Goal: Task Accomplishment & Management: Manage account settings

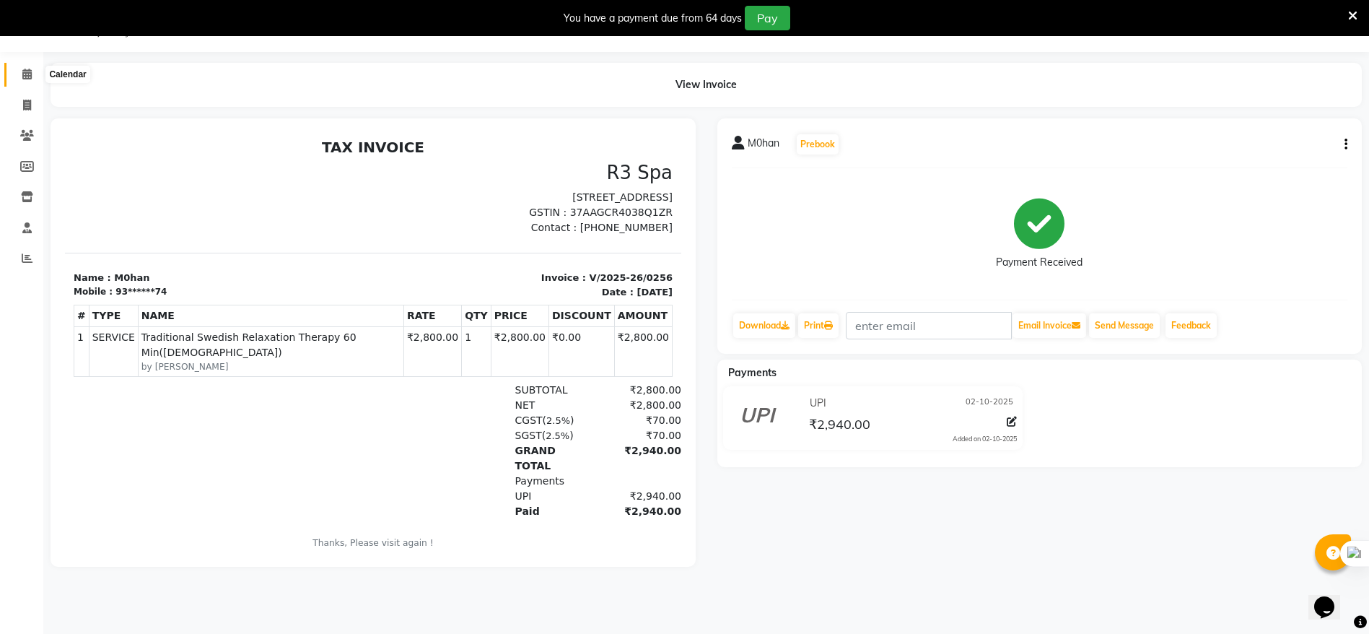
drag, startPoint x: 0, startPoint y: 0, endPoint x: 30, endPoint y: 75, distance: 80.7
click at [30, 75] on icon at bounding box center [26, 74] width 9 height 11
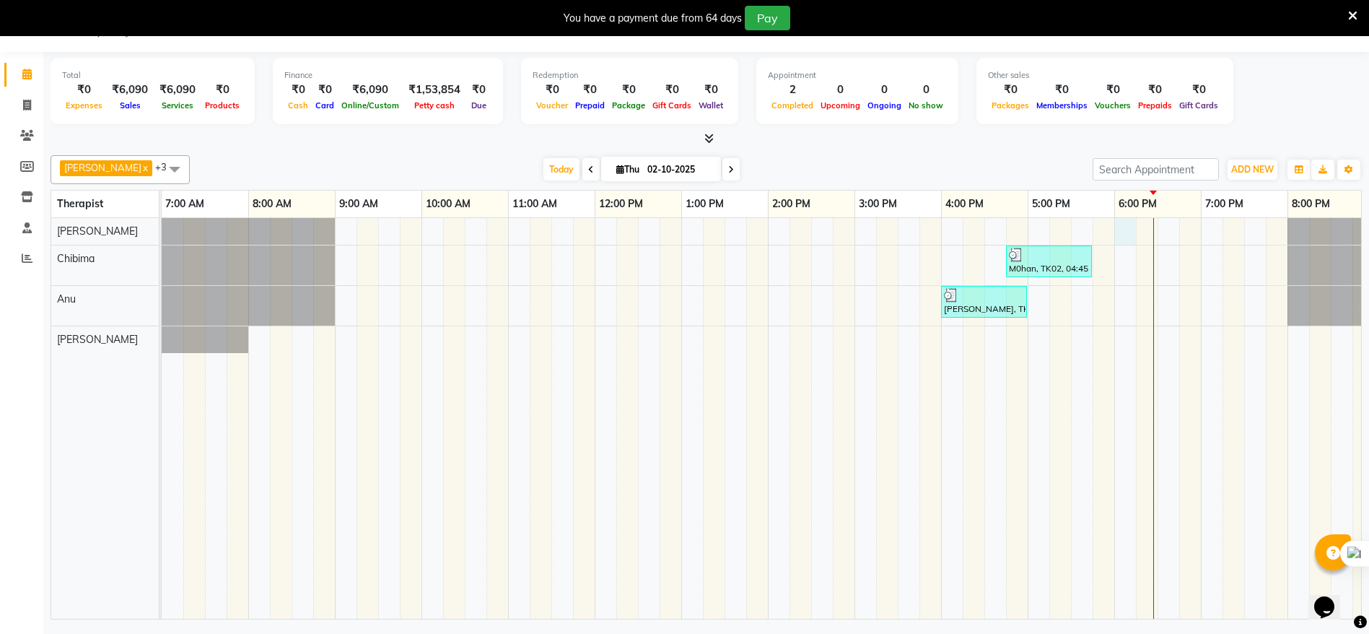
click at [1121, 228] on div "M0han, TK02, 04:45 PM-05:45 PM, Traditional Swedish Relaxation Therapy 60 Min([…" at bounding box center [855, 418] width 1386 height 401
select select "86018"
select select "tentative"
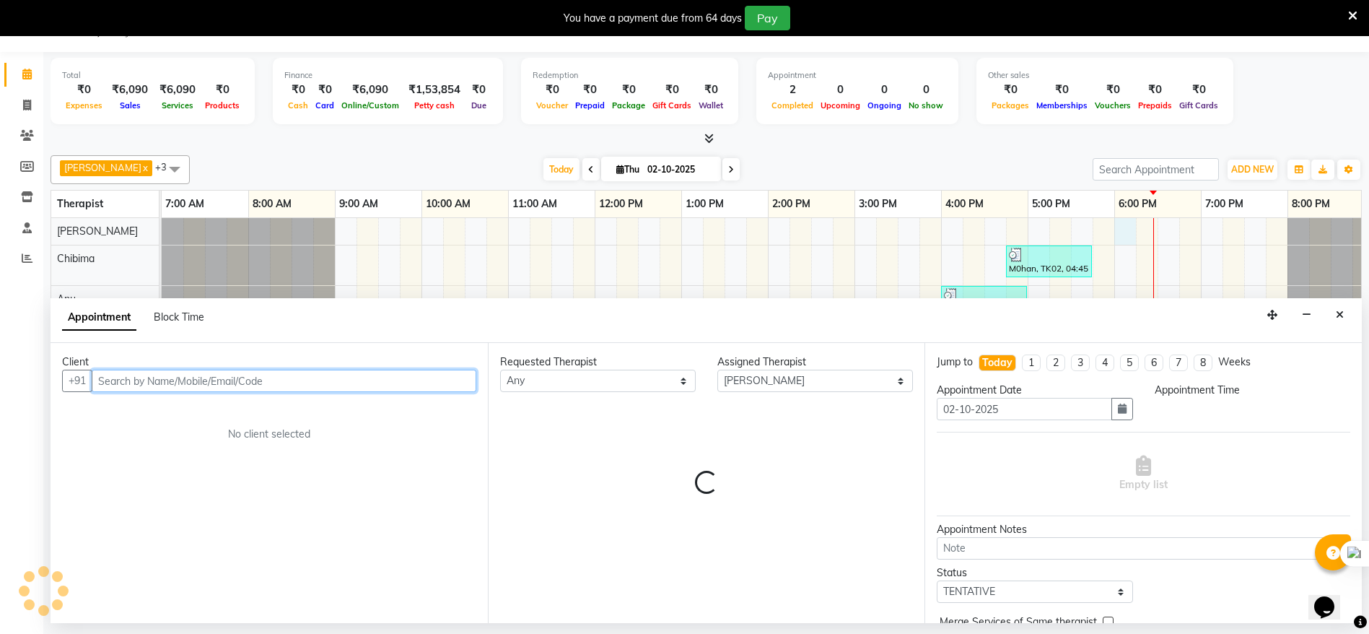
select select "1080"
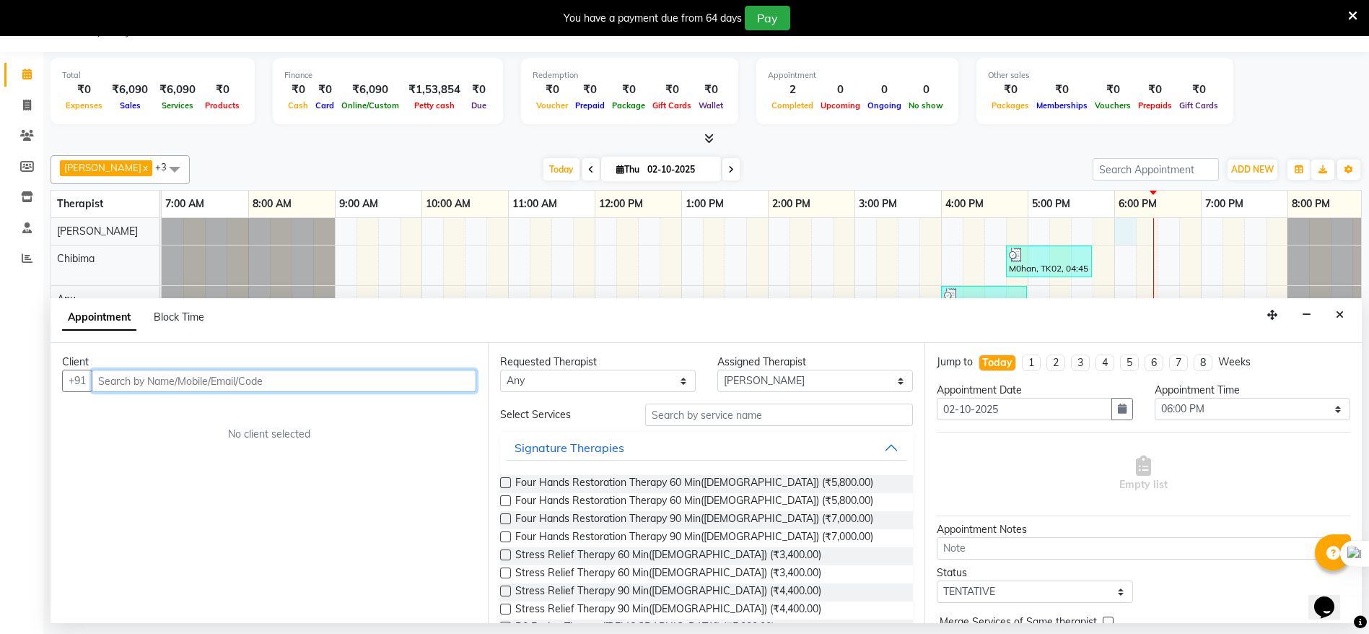
click at [299, 376] on input "text" at bounding box center [284, 380] width 385 height 22
type input "9177377677"
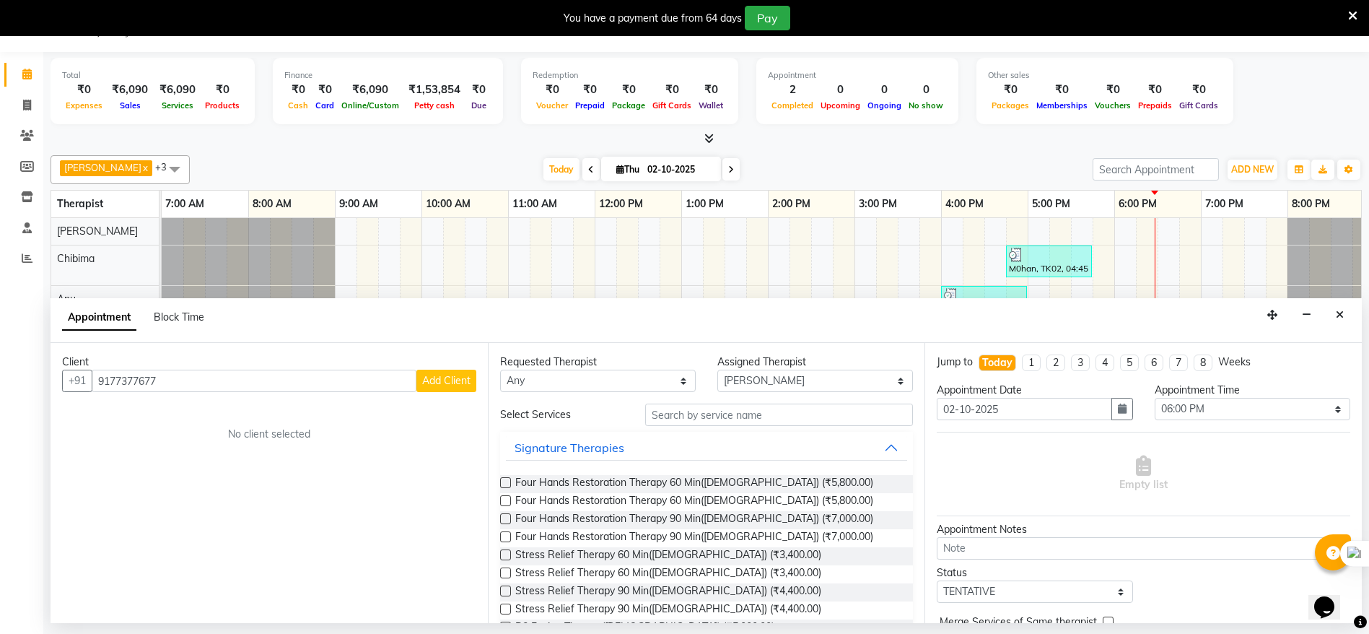
click at [445, 377] on span "Add Client" at bounding box center [446, 380] width 48 height 13
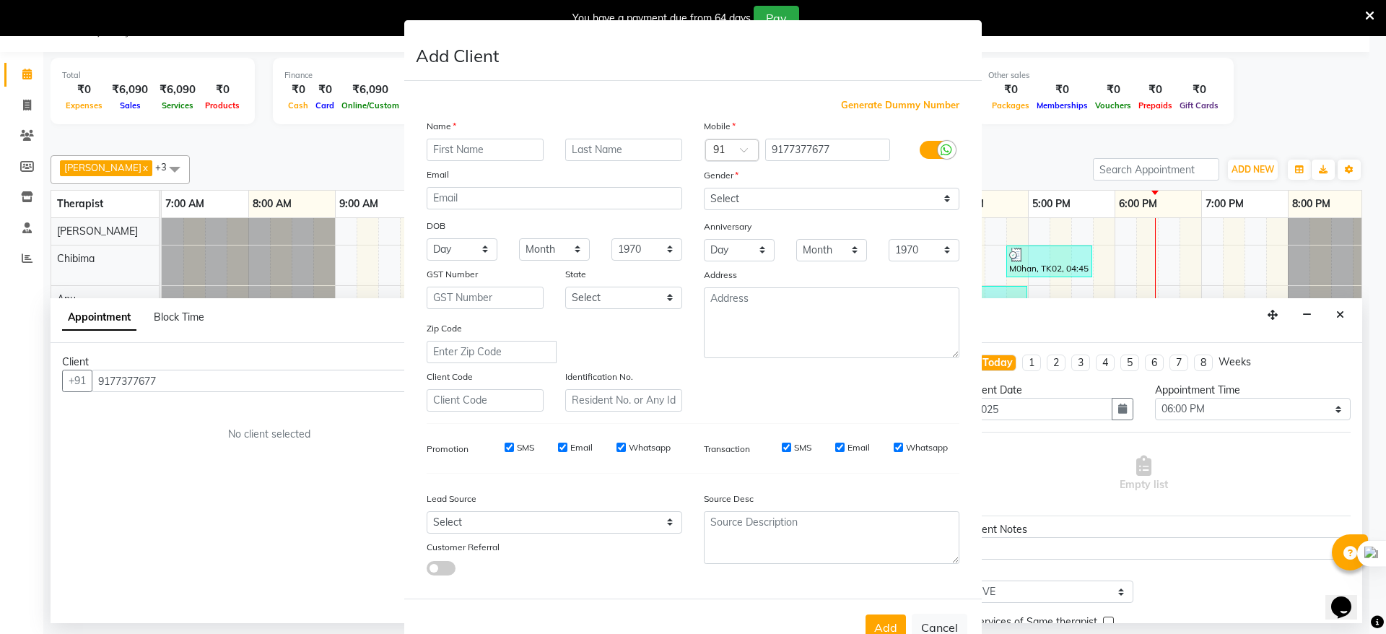
click at [456, 151] on input "text" at bounding box center [485, 150] width 117 height 22
type input "sriniuas"
click at [935, 197] on select "Select [DEMOGRAPHIC_DATA] [DEMOGRAPHIC_DATA] Other Prefer Not To Say" at bounding box center [831, 199] width 255 height 22
select select "[DEMOGRAPHIC_DATA]"
click at [704, 188] on select "Select [DEMOGRAPHIC_DATA] [DEMOGRAPHIC_DATA] Other Prefer Not To Say" at bounding box center [831, 199] width 255 height 22
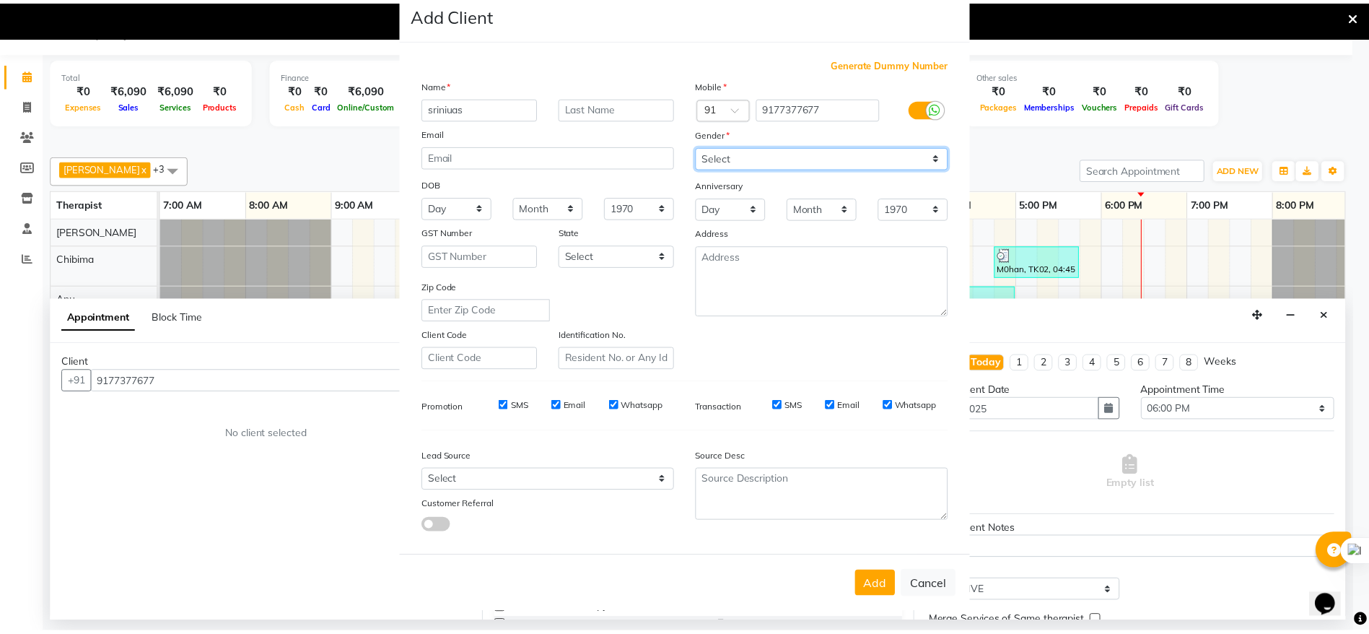
scroll to position [56, 0]
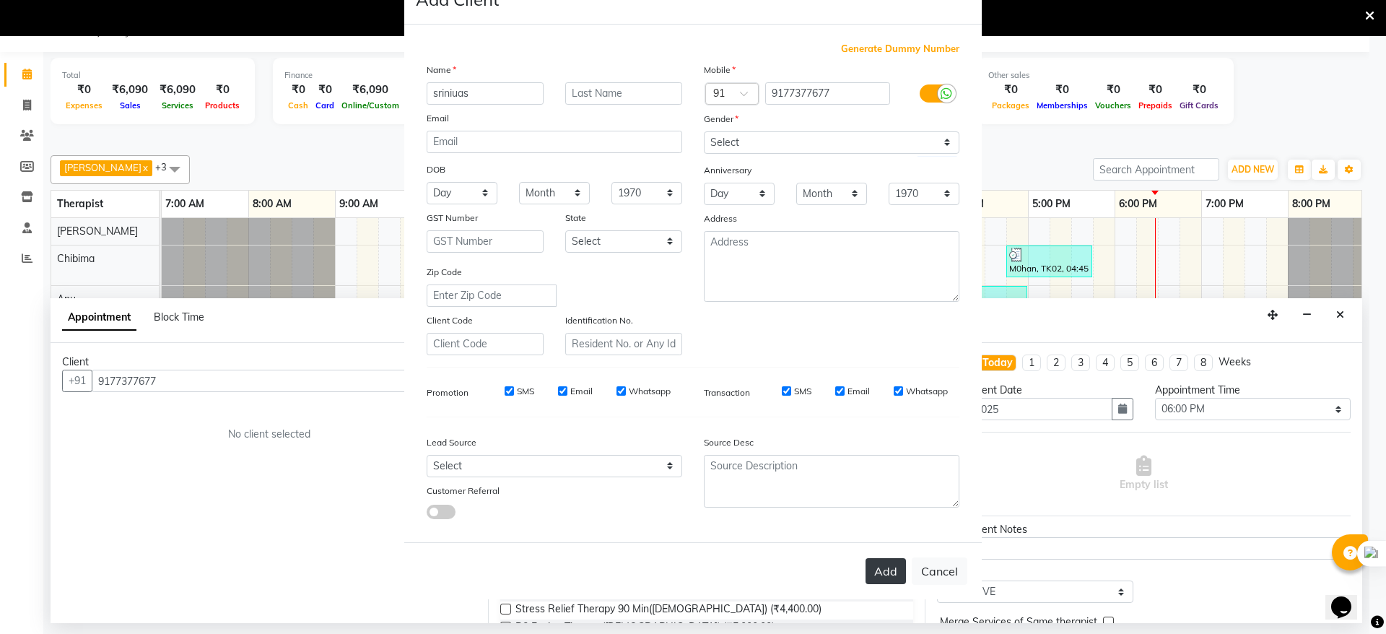
click at [882, 569] on button "Add" at bounding box center [885, 571] width 40 height 26
type input "91******77"
select select
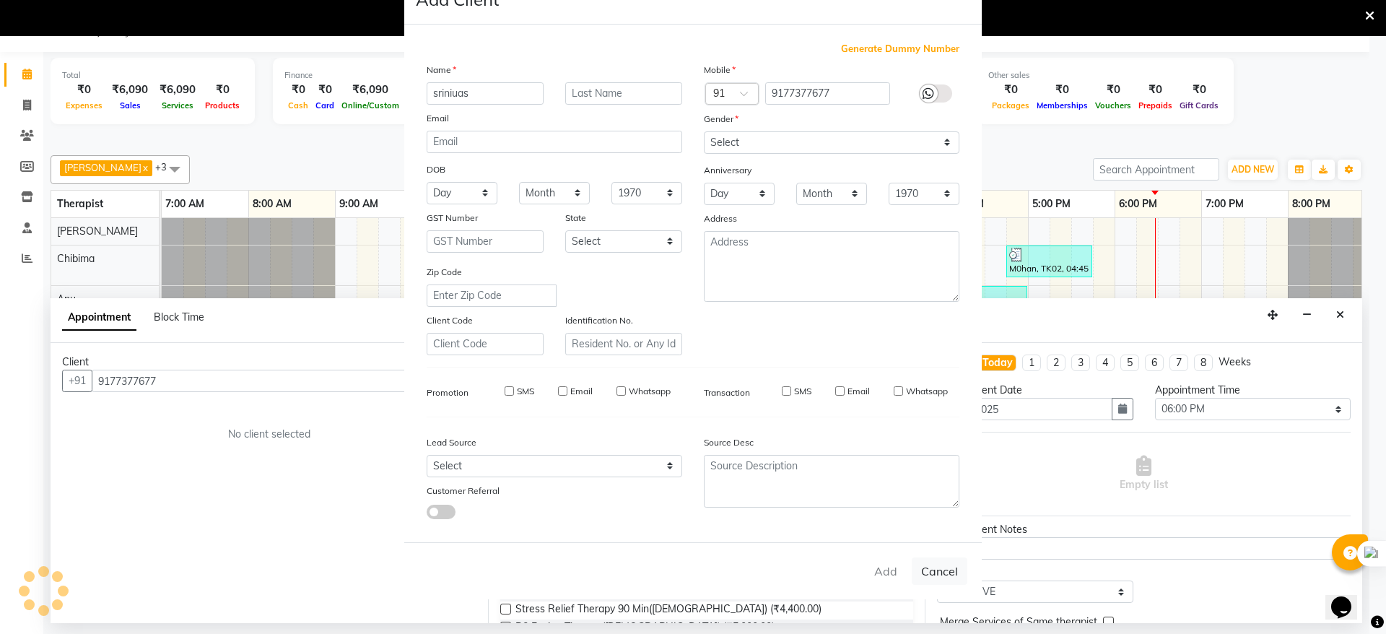
select select
checkbox input "false"
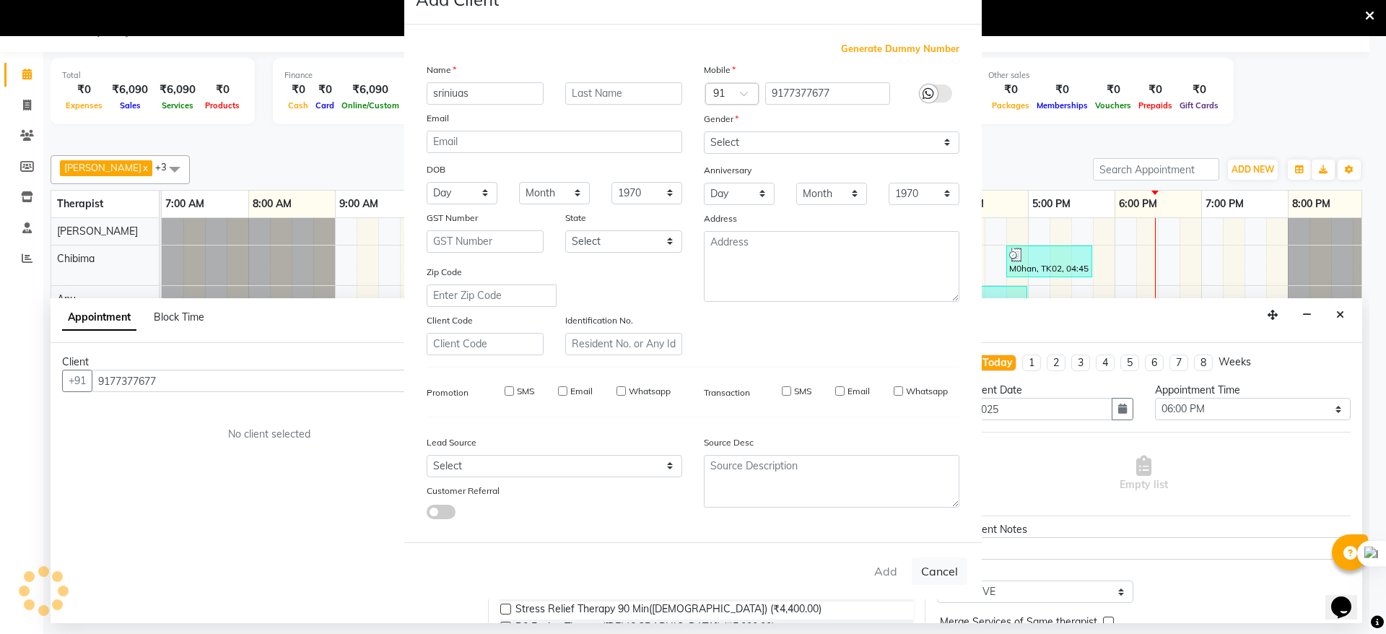
checkbox input "false"
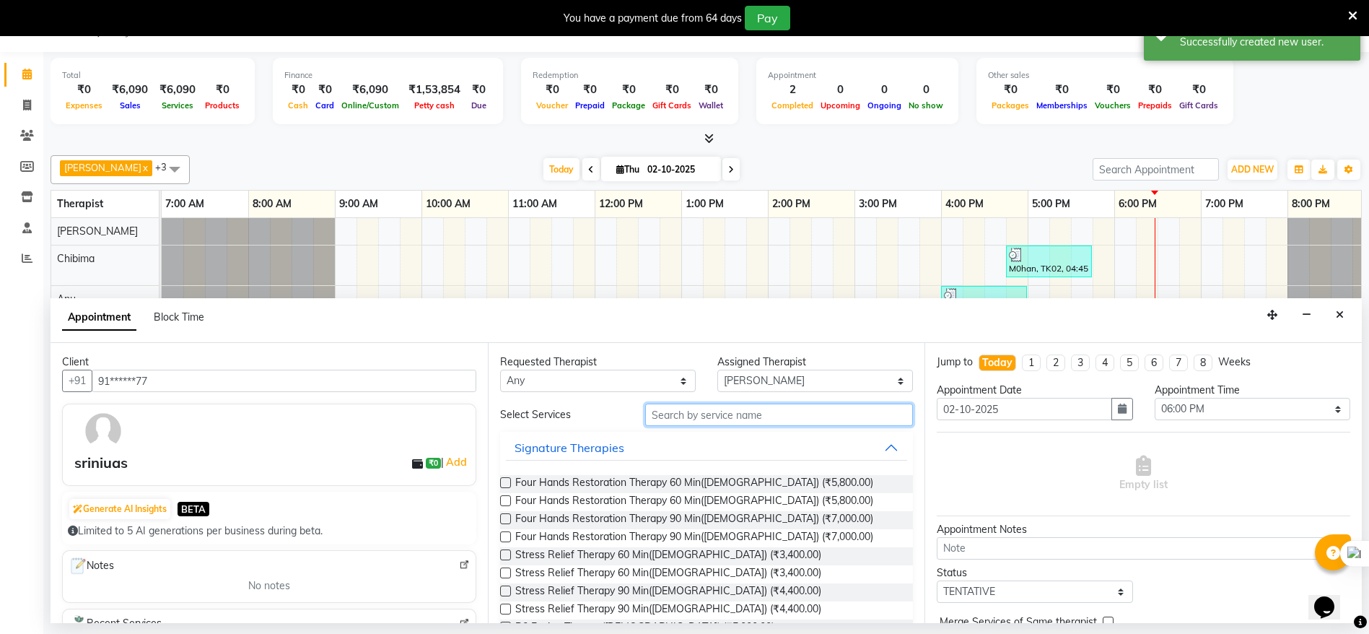
click at [701, 419] on input "text" at bounding box center [779, 414] width 268 height 22
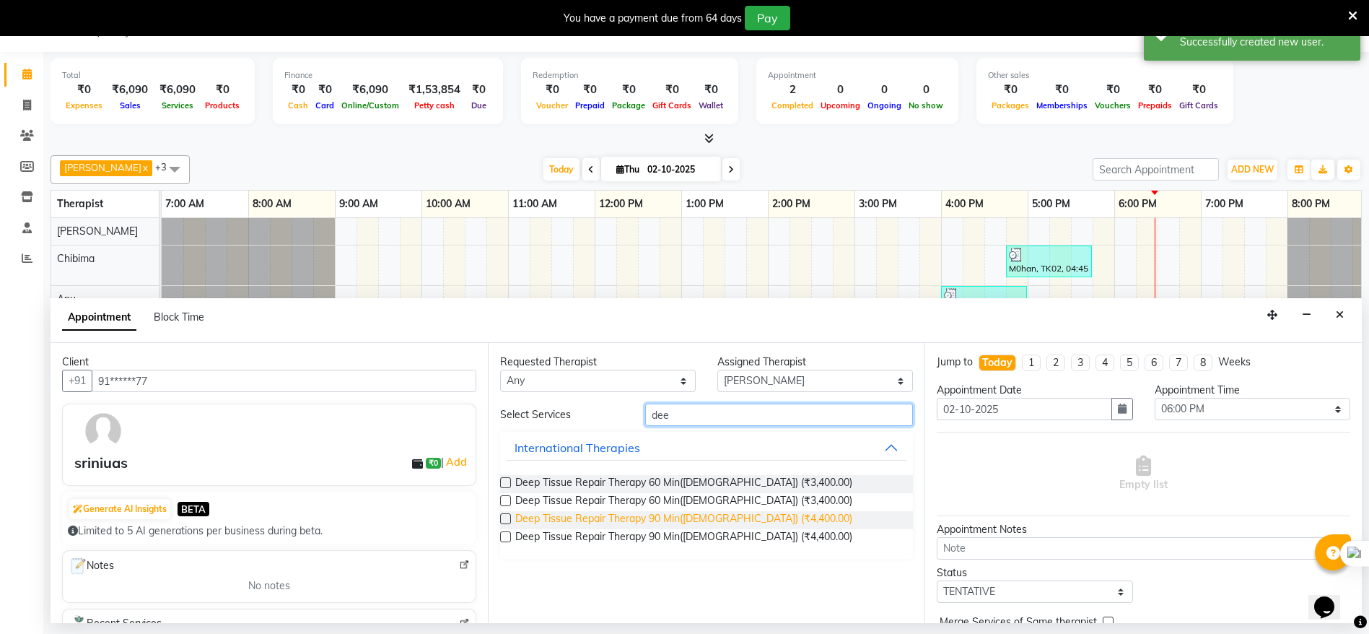
type input "dee"
click at [516, 514] on span "Deep Tissue Repair Therapy 90 Min([DEMOGRAPHIC_DATA]) (₹4,400.00)" at bounding box center [683, 520] width 337 height 18
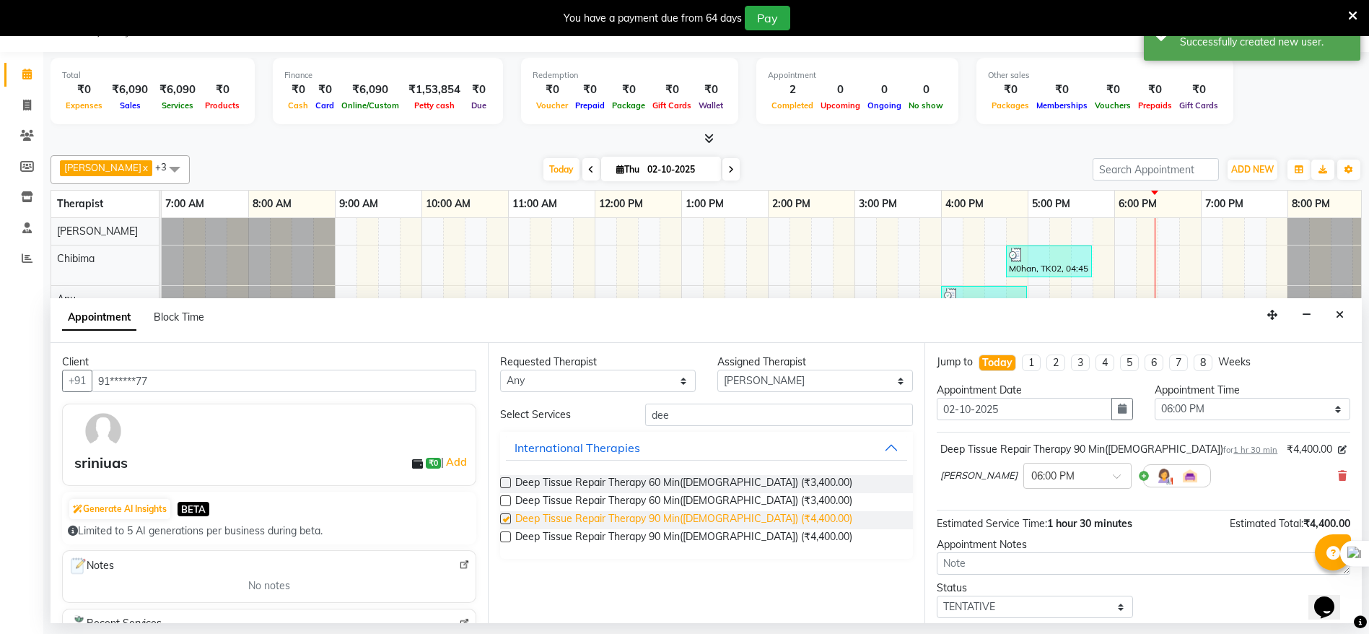
checkbox input "false"
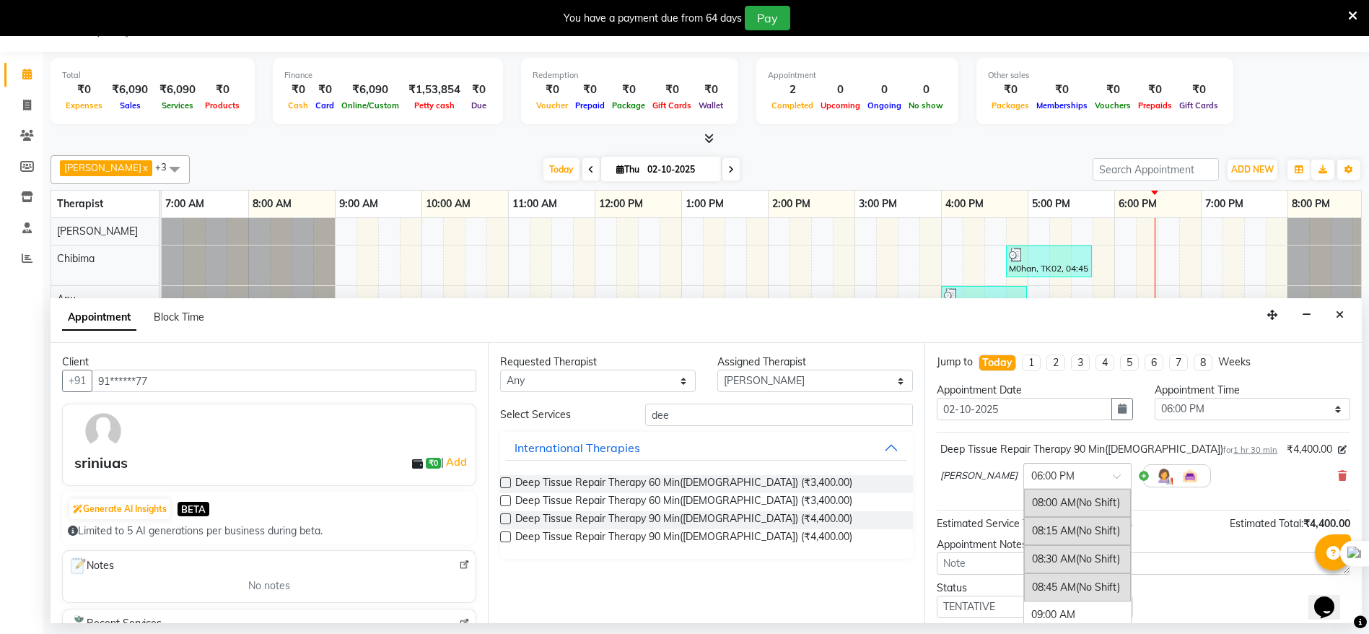
click at [1070, 470] on div at bounding box center [1077, 474] width 107 height 15
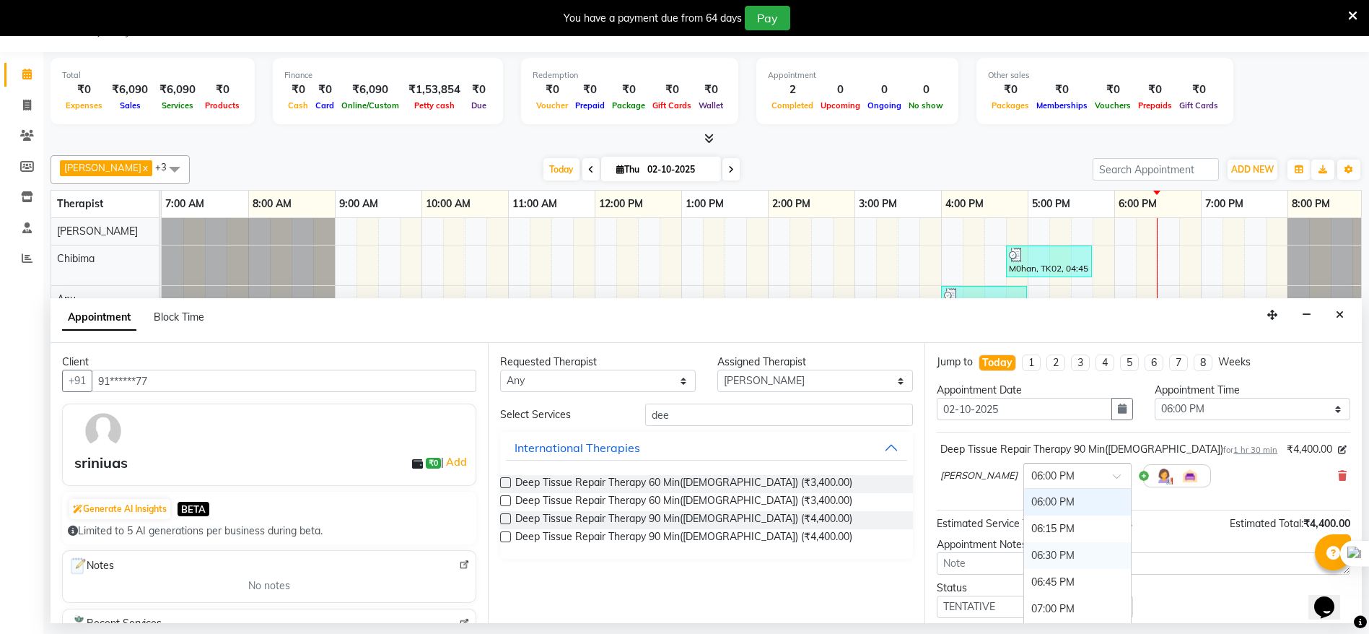
scroll to position [1182, 0]
click at [1038, 546] on div "07:30 PM" at bounding box center [1077, 554] width 107 height 27
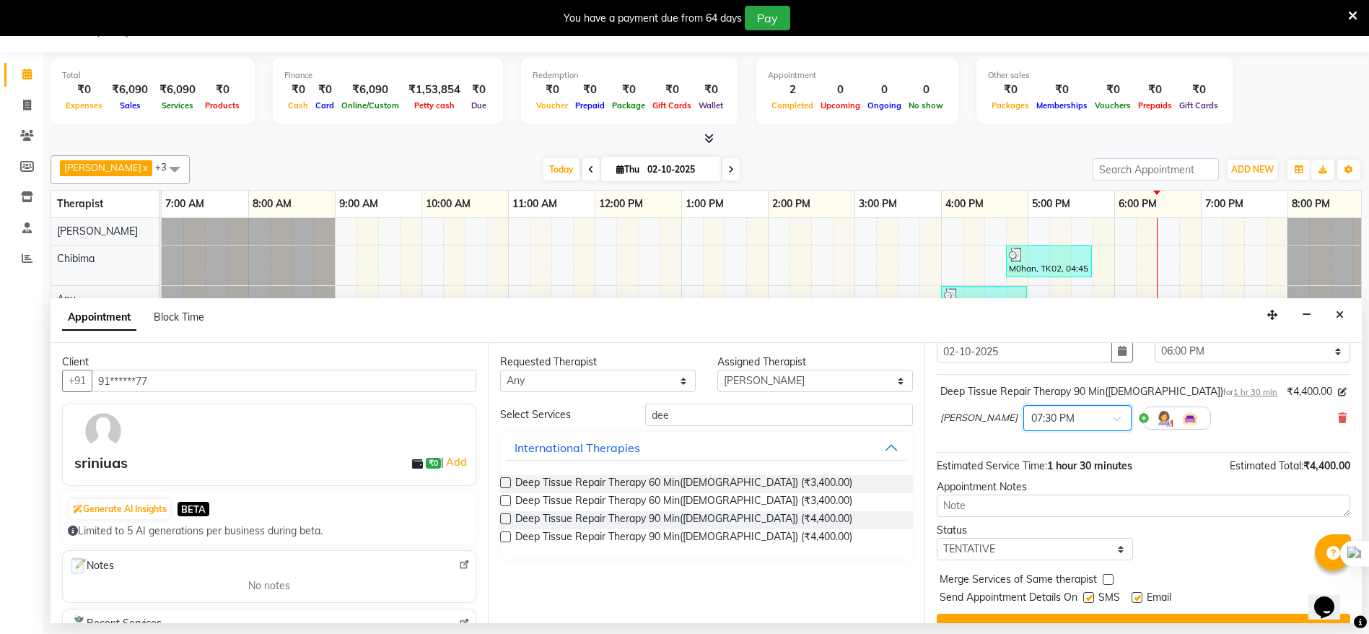
scroll to position [86, 0]
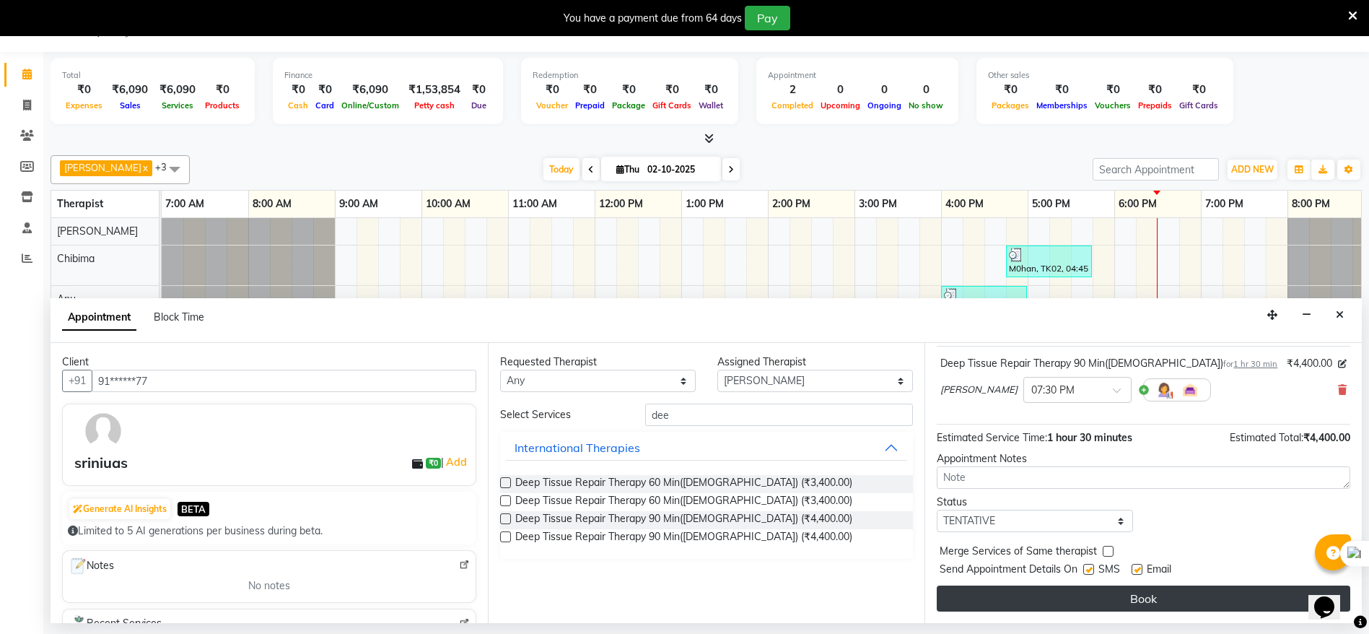
click at [1038, 595] on button "Book" at bounding box center [1144, 598] width 414 height 26
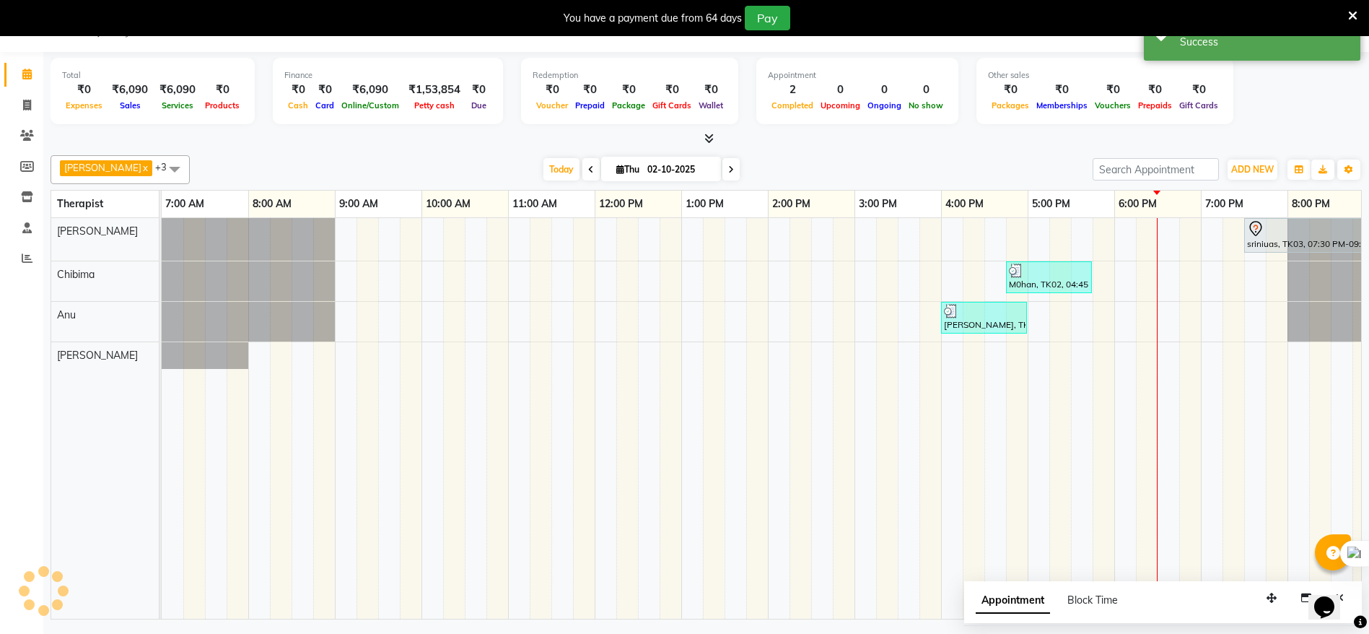
scroll to position [0, 0]
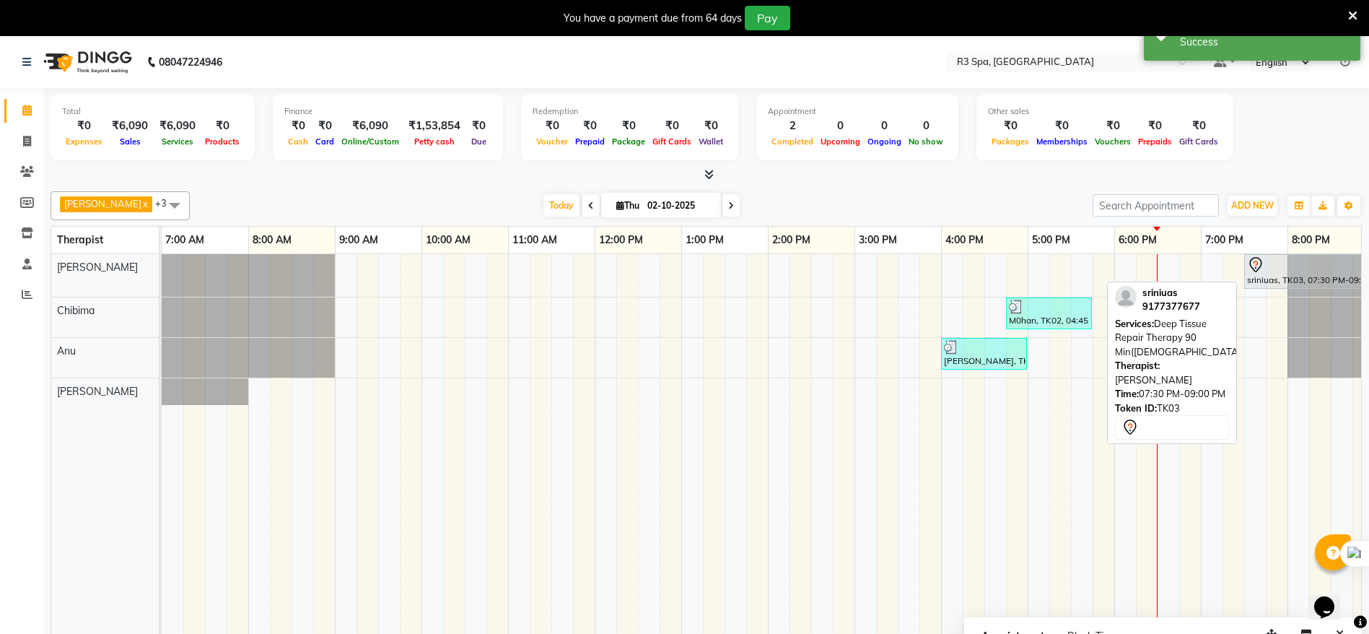
click at [1269, 266] on div at bounding box center [1308, 264] width 123 height 17
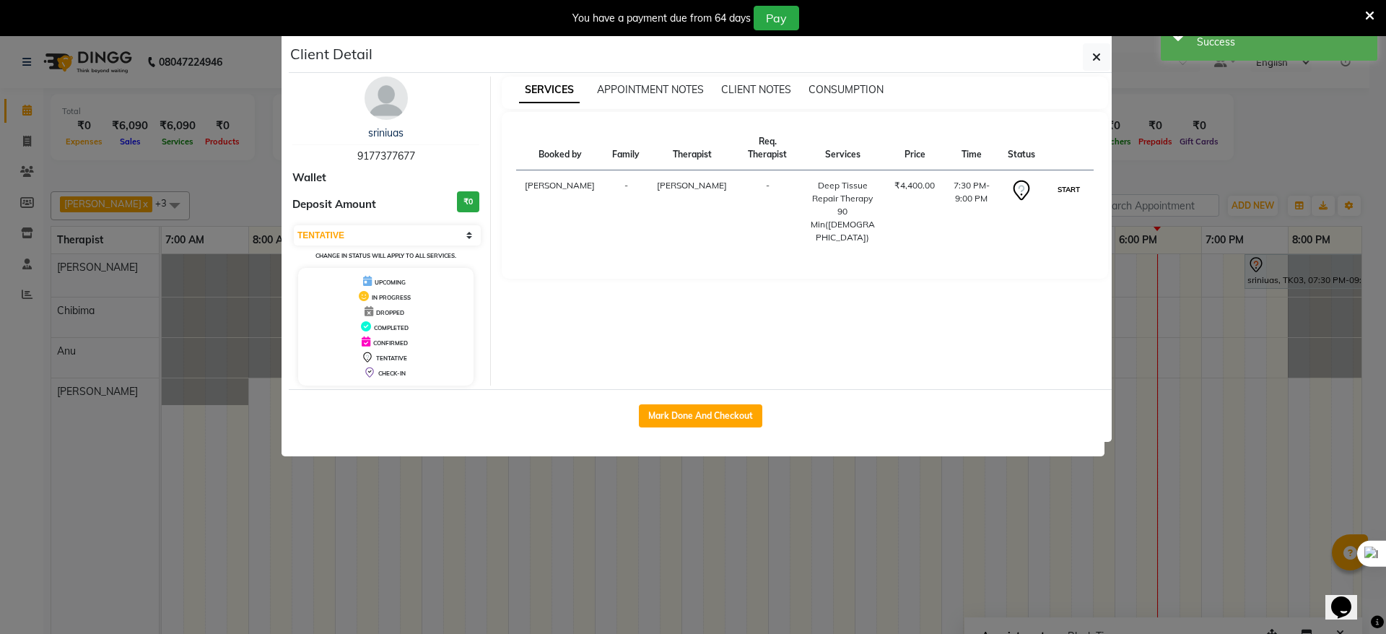
click at [1069, 180] on button "START" at bounding box center [1069, 189] width 30 height 18
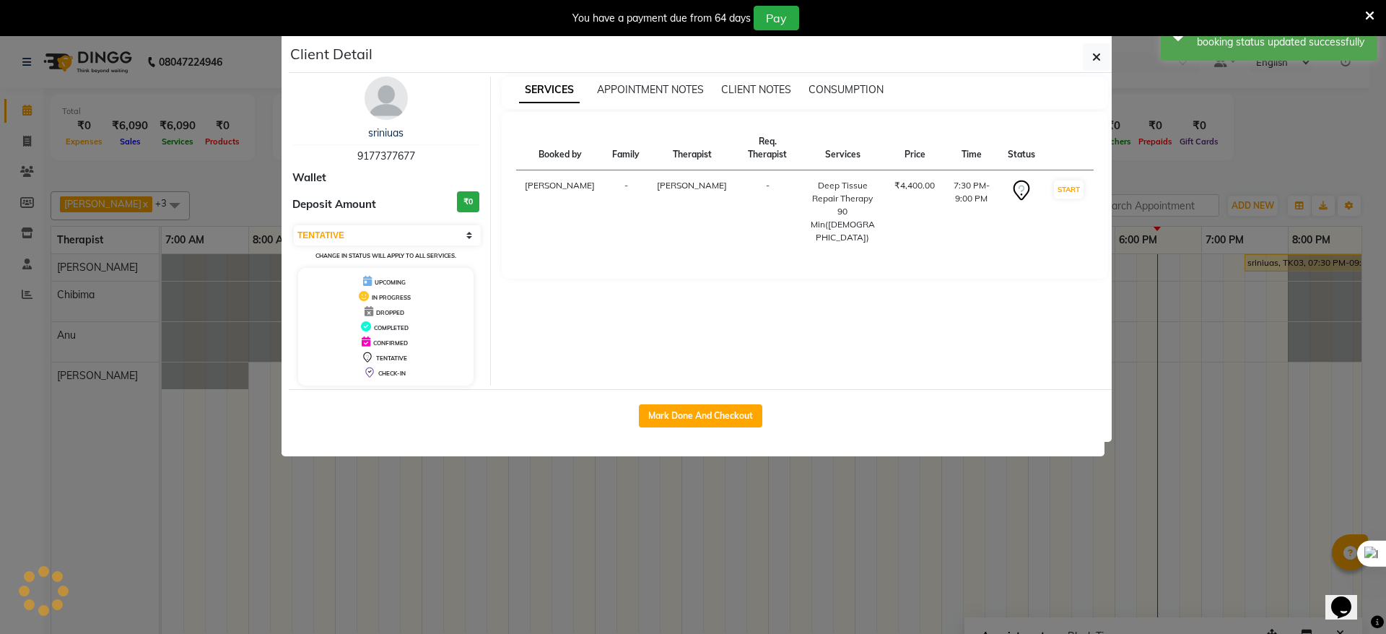
select select "1"
click at [716, 415] on button "Mark Done And Checkout" at bounding box center [700, 415] width 123 height 23
select select "8612"
select select "service"
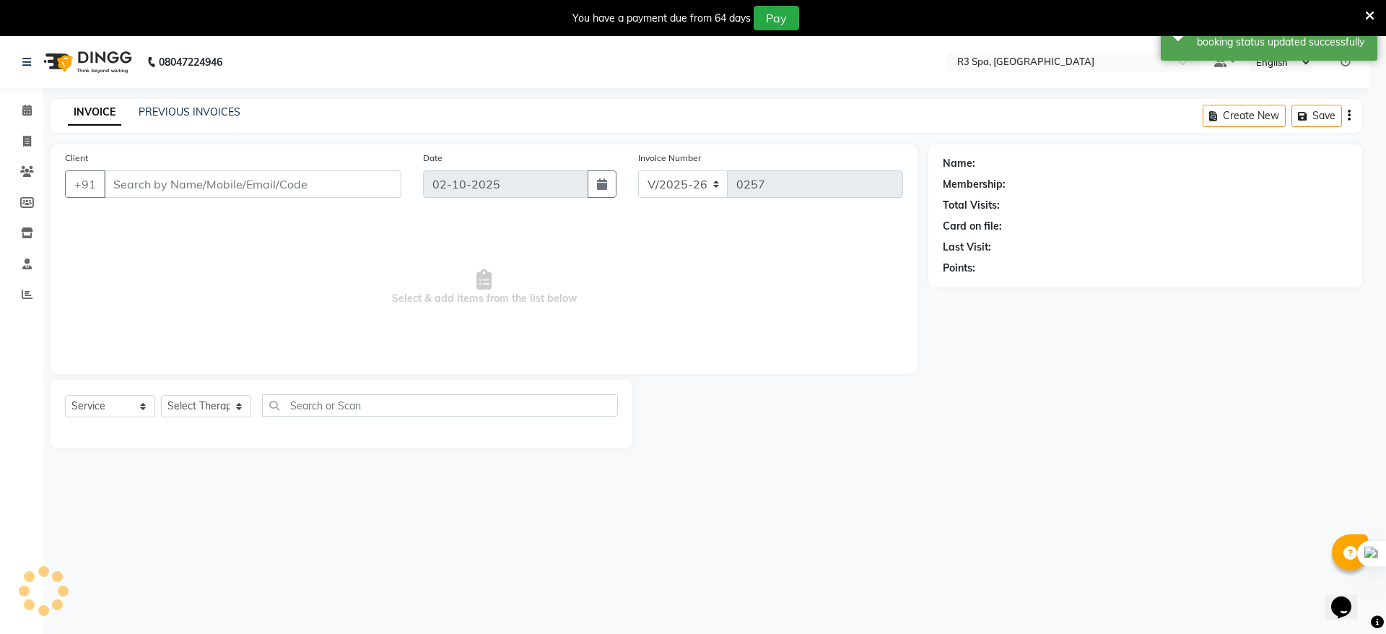
select select "3"
type input "91******77"
select select "86018"
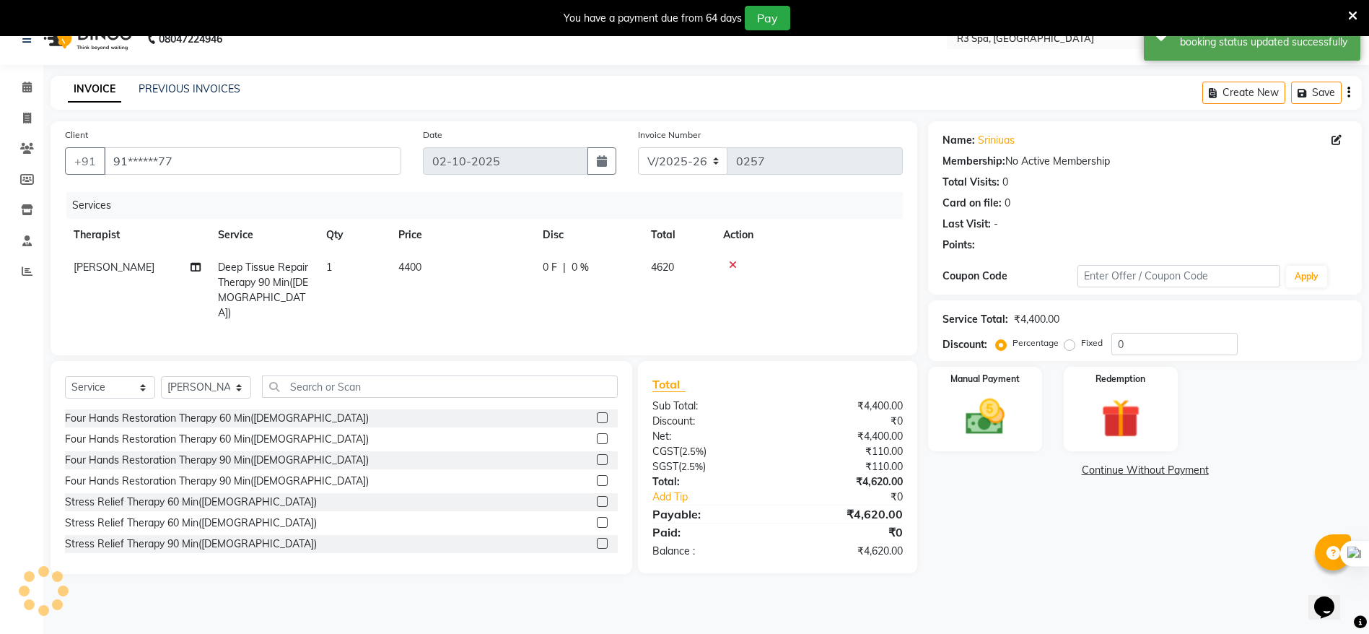
scroll to position [36, 0]
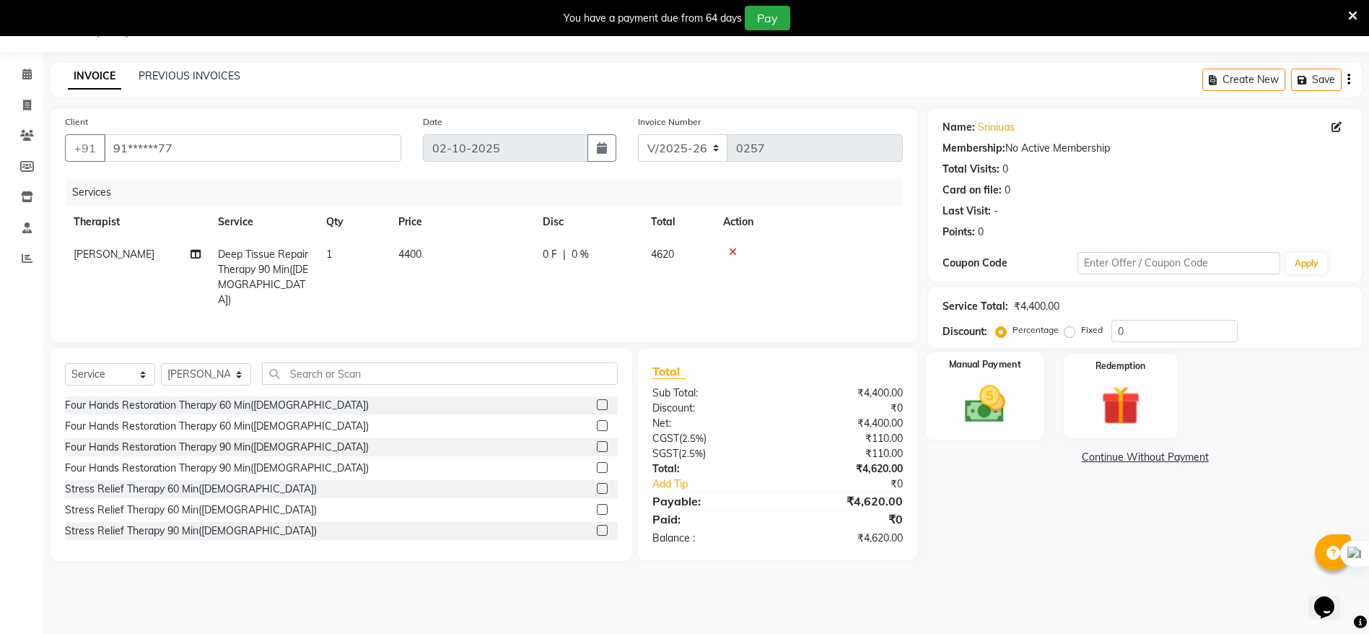
click at [1020, 380] on div "Manual Payment" at bounding box center [985, 396] width 118 height 88
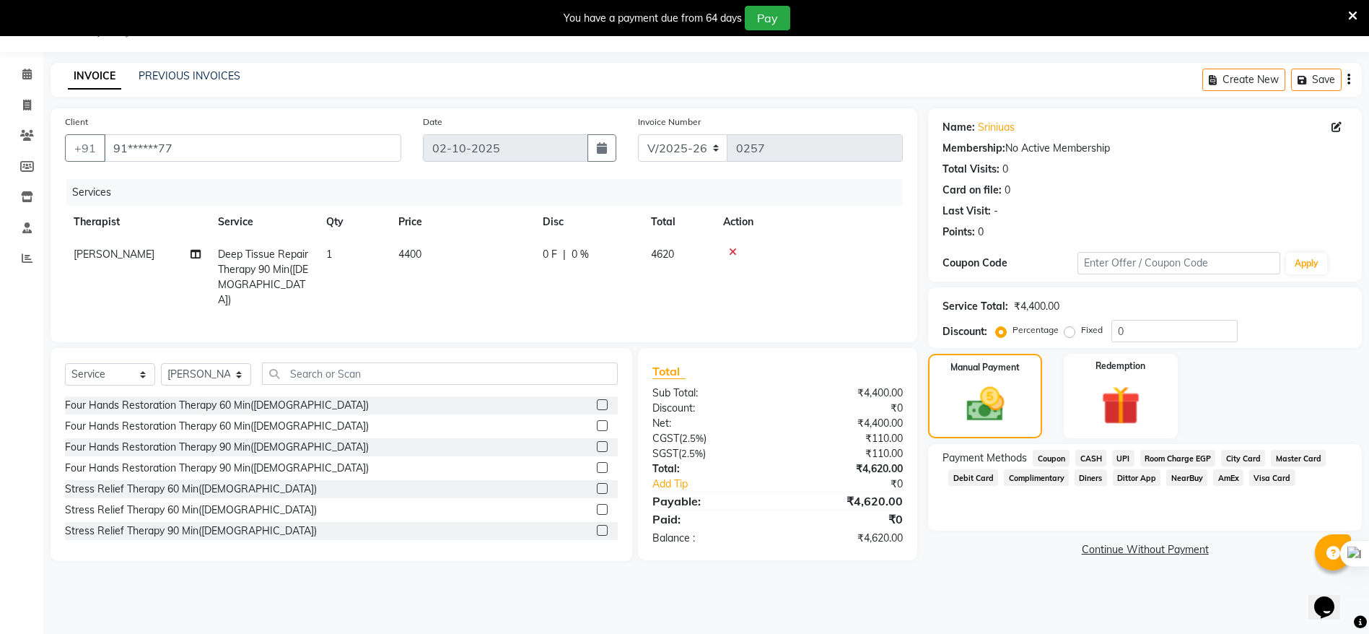
click at [966, 481] on span "Debit Card" at bounding box center [973, 477] width 50 height 17
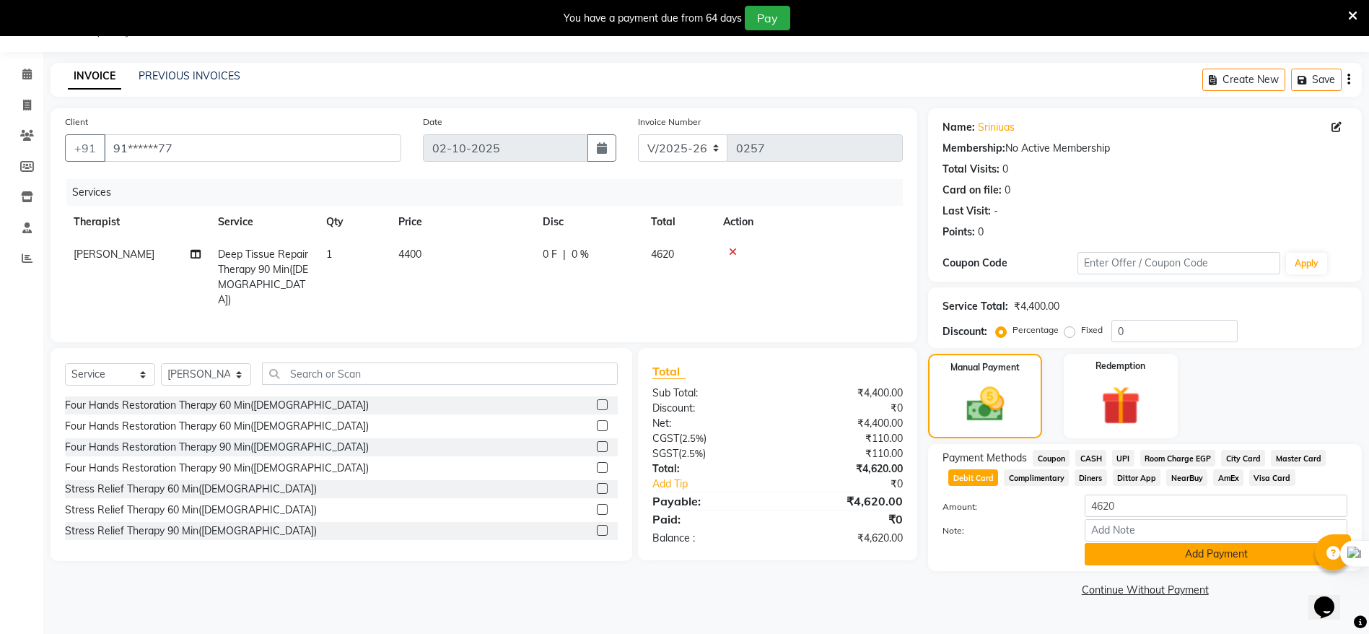
click at [1148, 554] on button "Add Payment" at bounding box center [1216, 554] width 263 height 22
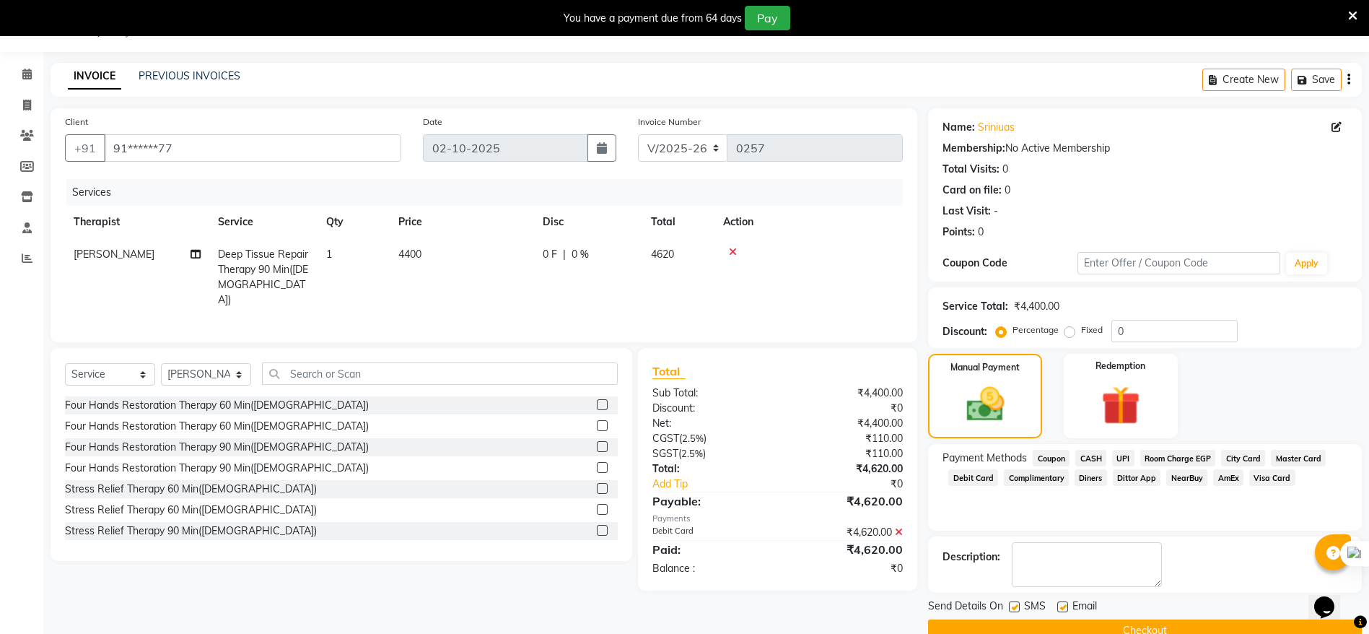
click at [1110, 620] on button "Checkout" at bounding box center [1145, 630] width 434 height 22
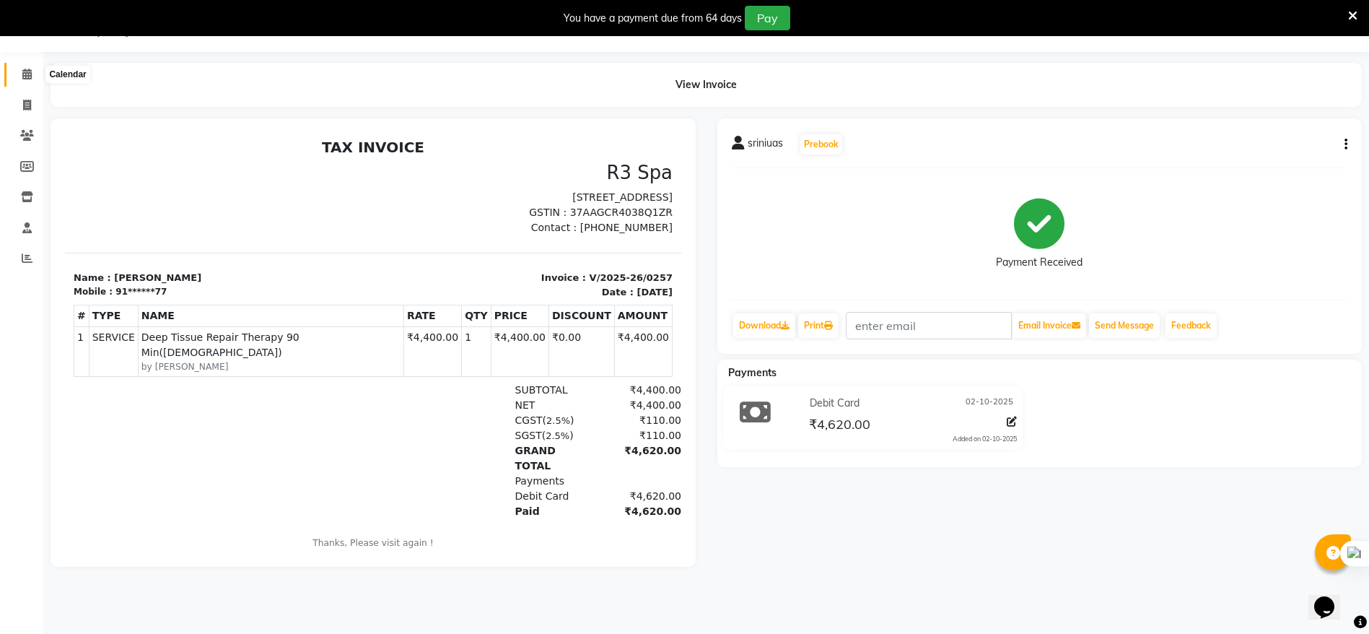
click at [29, 72] on icon at bounding box center [26, 74] width 9 height 11
